Goal: Task Accomplishment & Management: Complete application form

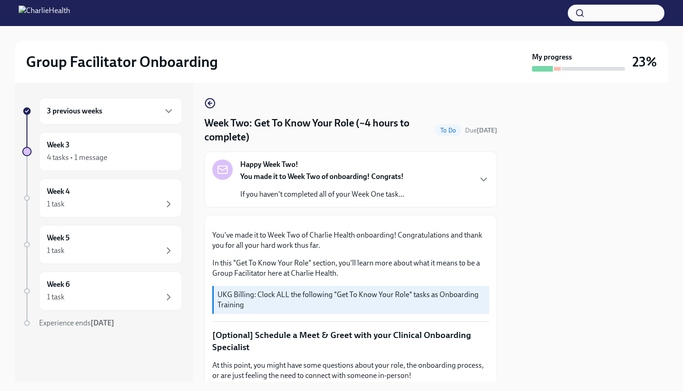
click at [509, 197] on div at bounding box center [589, 232] width 160 height 299
click at [507, 201] on div "3 previous weeks Week 3 4 tasks • 1 message Week 4 1 task Week 5 1 task Week 6 …" at bounding box center [342, 232] width 654 height 299
click at [508, 162] on div "3 previous weeks Week 3 4 tasks • 1 message Week 4 1 task Week 5 1 task Week 6 …" at bounding box center [342, 232] width 654 height 299
click at [491, 143] on div "Week Two: Get To Know Your Role (~4 hours to complete) To Do Due [DATE]" at bounding box center [351, 130] width 293 height 28
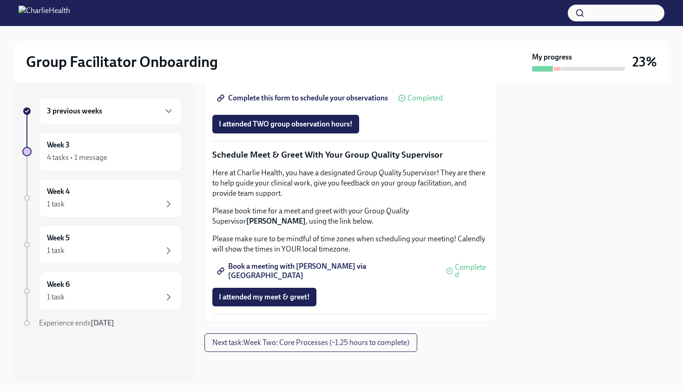
scroll to position [744, 0]
click at [319, 129] on span "I attended TWO group observation hours!" at bounding box center [286, 123] width 134 height 9
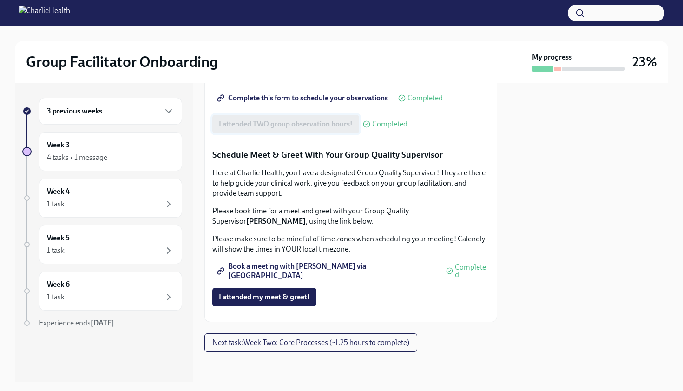
scroll to position [883, 0]
click at [296, 295] on span "I attended my meet & greet!" at bounding box center [264, 296] width 91 height 9
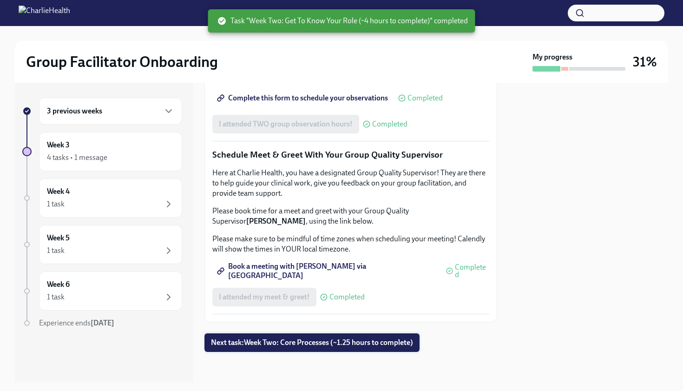
click at [308, 344] on span "Next task : Week Two: Core Processes (~1.25 hours to complete)" at bounding box center [312, 342] width 202 height 9
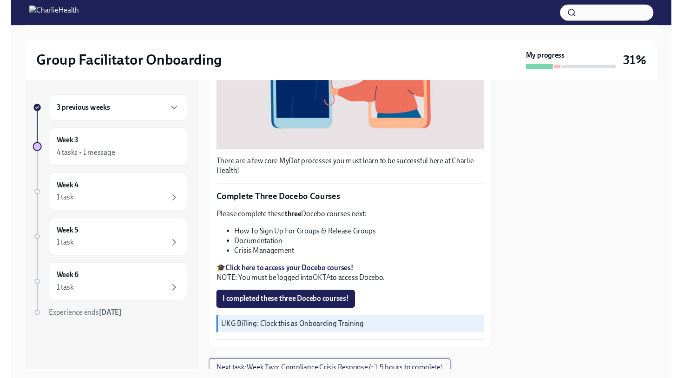
scroll to position [235, 0]
